Goal: Task Accomplishment & Management: Manage account settings

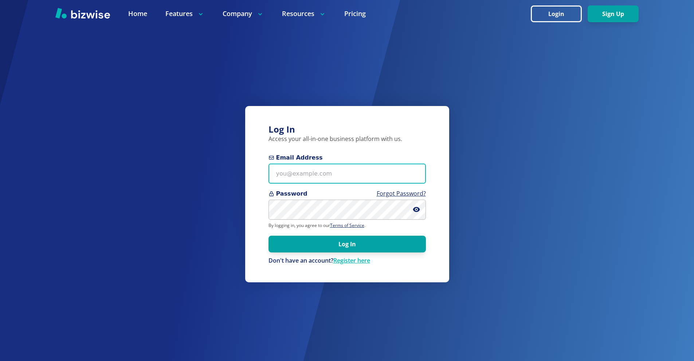
drag, startPoint x: 330, startPoint y: 165, endPoint x: 323, endPoint y: 162, distance: 7.7
click at [329, 165] on input "Email Address" at bounding box center [347, 174] width 157 height 20
paste input "dcollins@braziliansilk.com"
type input "dcollins@braziliansilk.com"
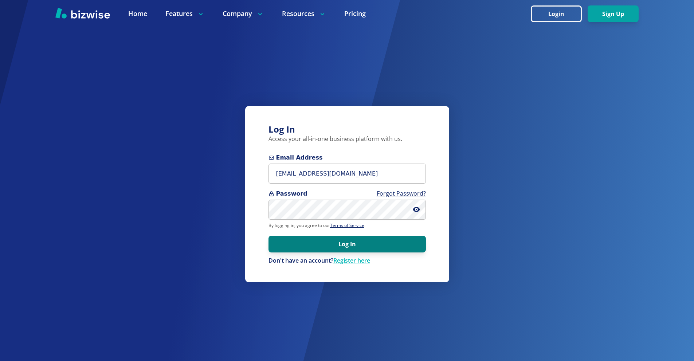
click at [393, 247] on button "Log In" at bounding box center [347, 244] width 157 height 17
